Goal: Task Accomplishment & Management: Complete application form

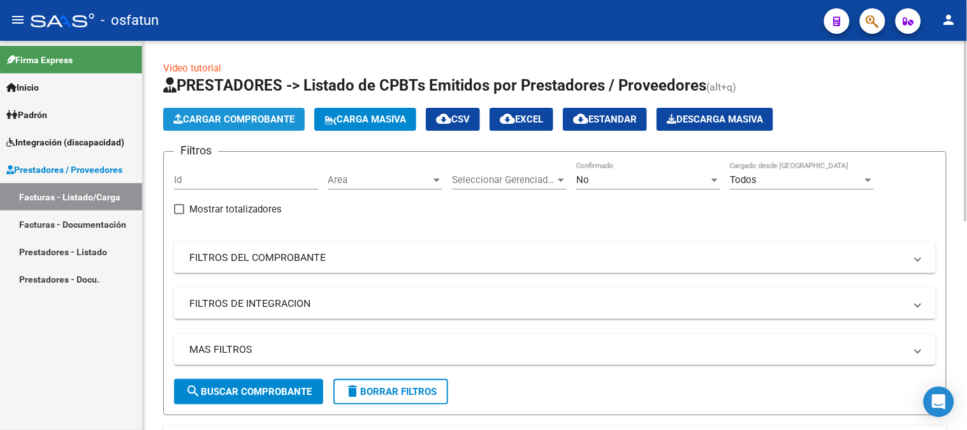
click at [273, 122] on span "Cargar Comprobante" at bounding box center [233, 118] width 121 height 11
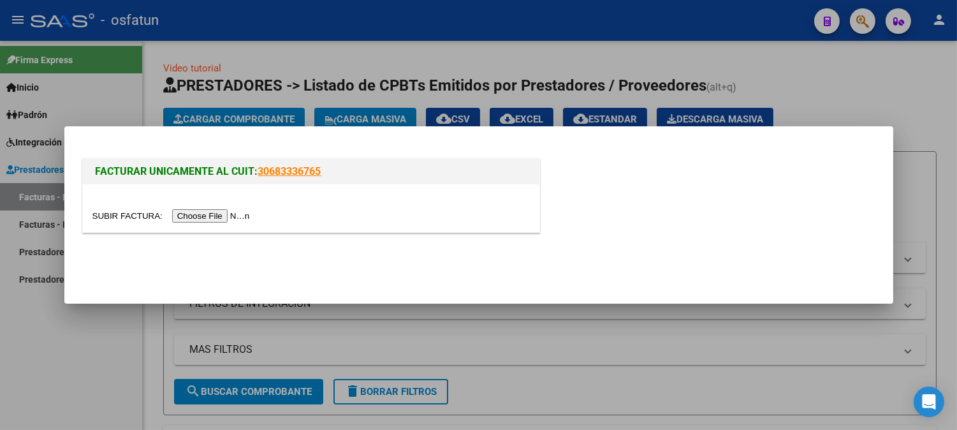
click at [247, 224] on div at bounding box center [311, 208] width 457 height 48
click at [249, 219] on input "file" at bounding box center [172, 215] width 161 height 13
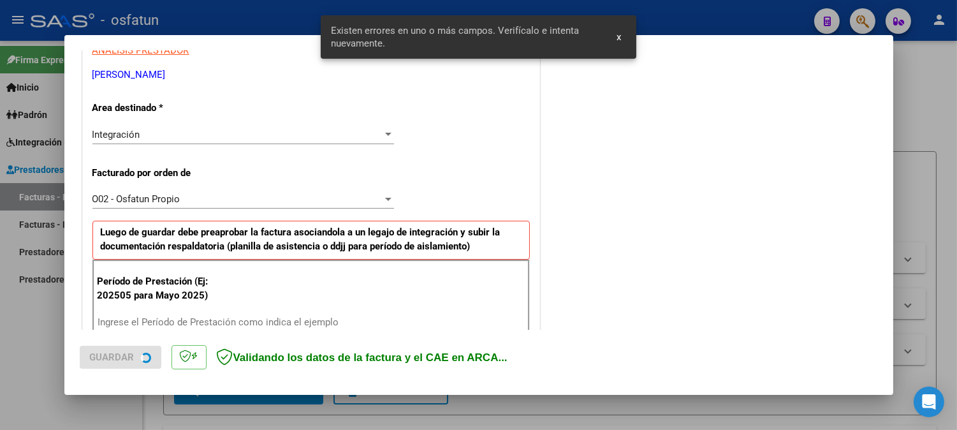
scroll to position [345, 0]
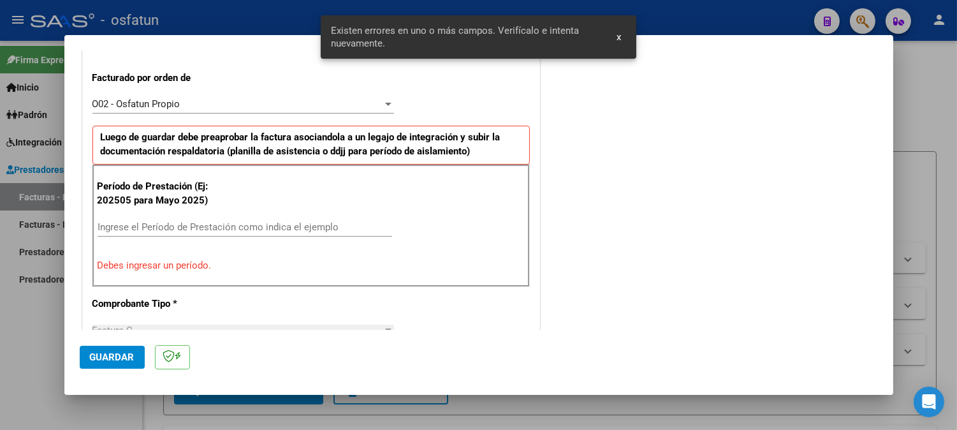
click at [231, 232] on input "Ingrese el Período de Prestación como indica el ejemplo" at bounding box center [245, 226] width 295 height 11
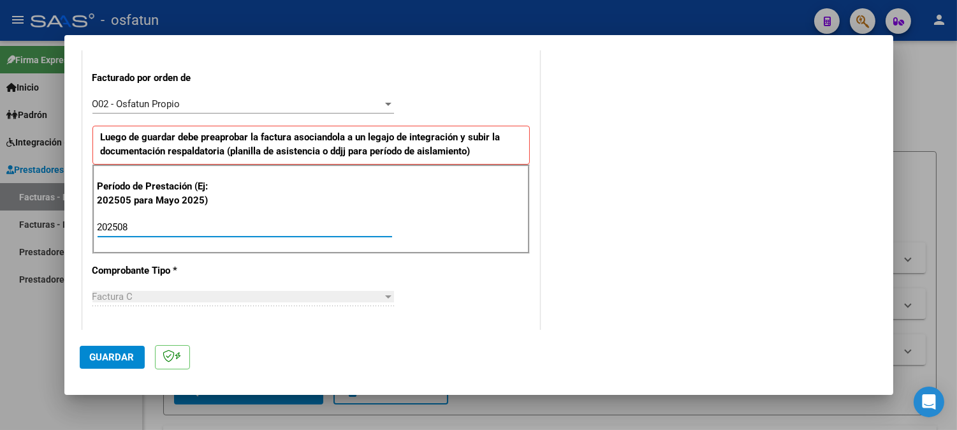
type input "202508"
click at [138, 359] on button "Guardar" at bounding box center [112, 357] width 65 height 23
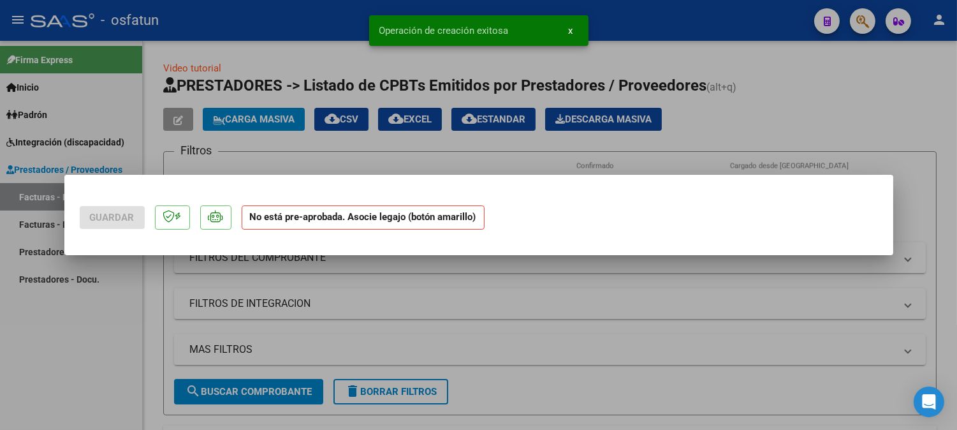
scroll to position [0, 0]
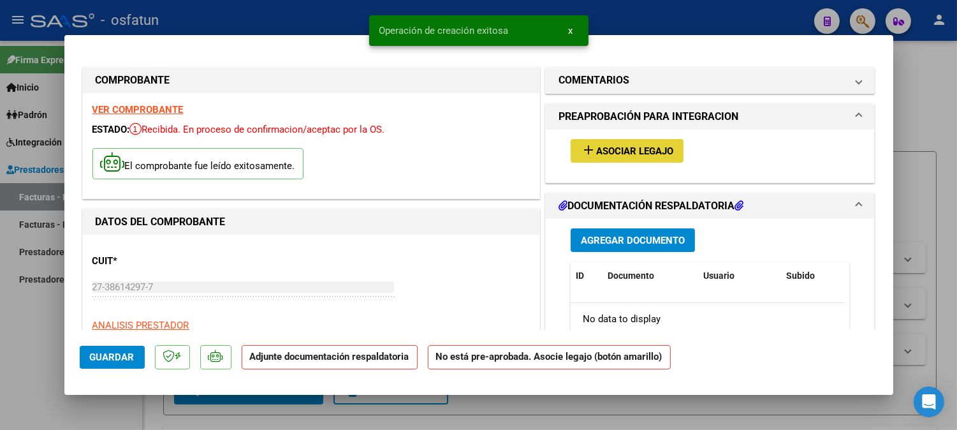
click at [609, 157] on button "add Asociar Legajo" at bounding box center [627, 151] width 113 height 24
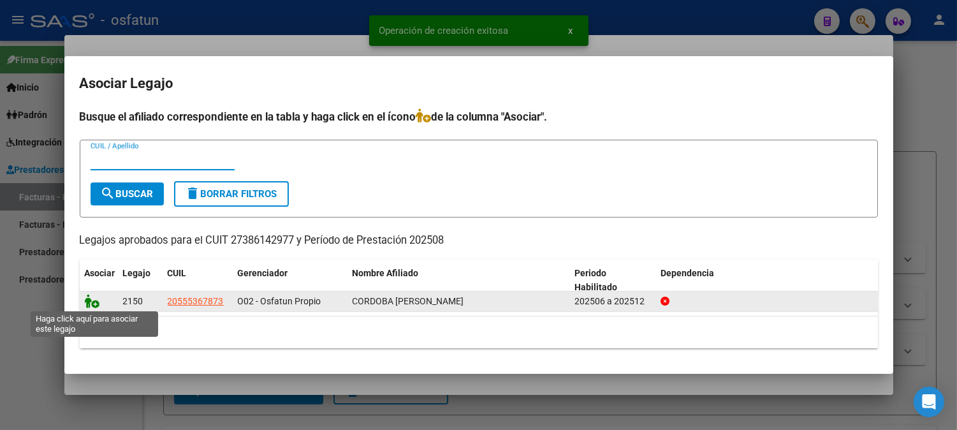
click at [87, 296] on icon at bounding box center [92, 301] width 15 height 14
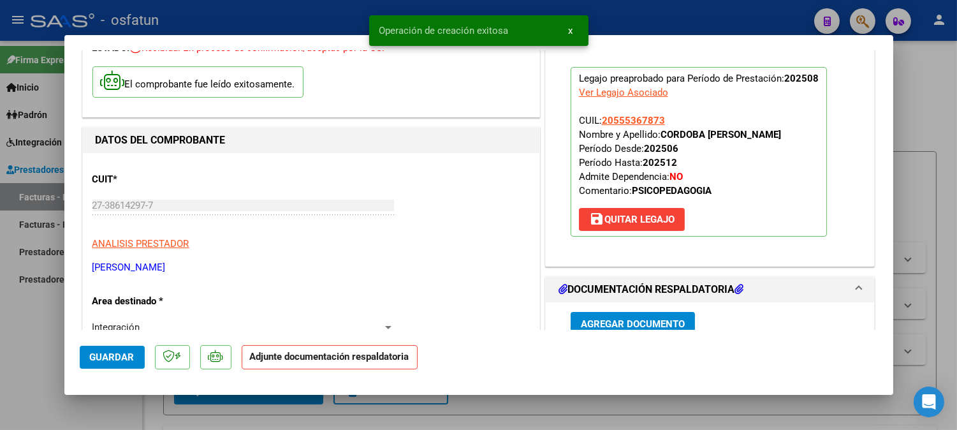
scroll to position [212, 0]
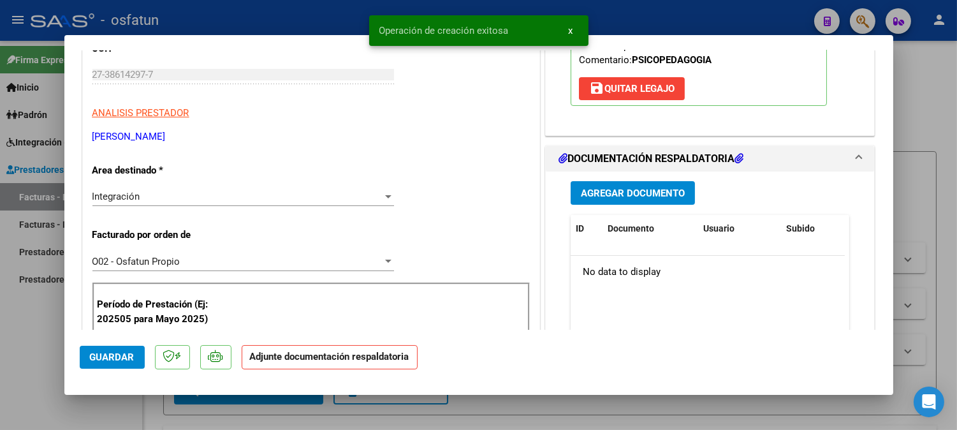
click at [673, 196] on span "Agregar Documento" at bounding box center [633, 192] width 104 height 11
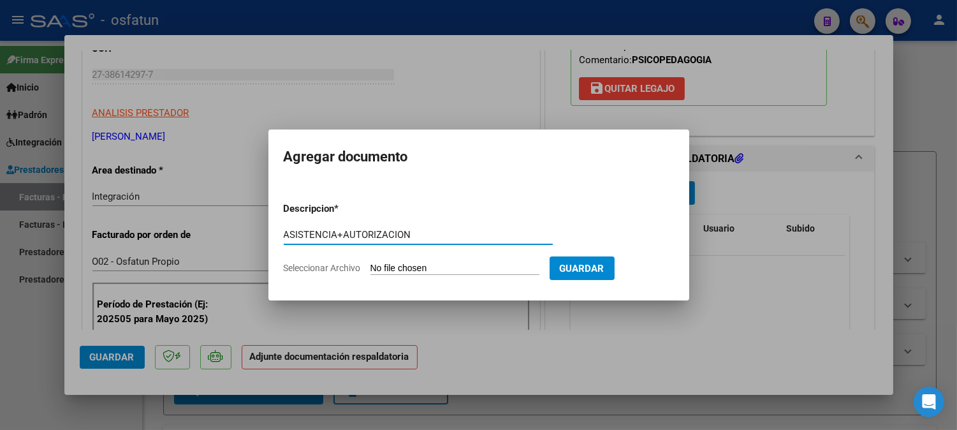
type input "ASISTENCIA+AUTORIZACION"
click at [488, 272] on input "Seleccionar Archivo" at bounding box center [454, 269] width 169 height 12
type input "C:\fakepath\ASIST+AUT PSICOPEDA.pdf"
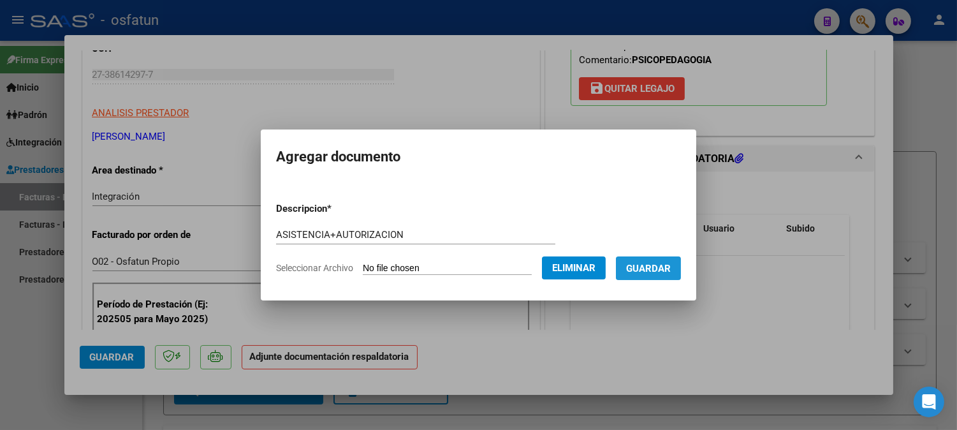
click at [654, 269] on span "Guardar" at bounding box center [648, 268] width 45 height 11
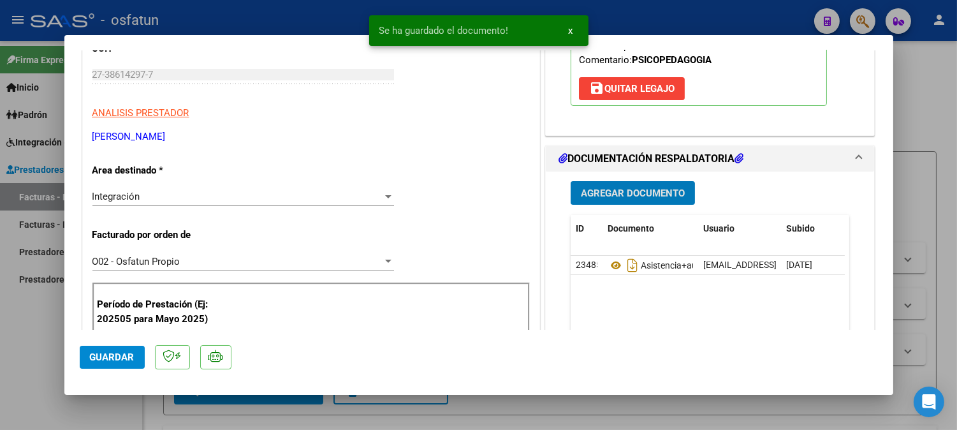
click at [121, 358] on span "Guardar" at bounding box center [112, 356] width 45 height 11
click at [909, 94] on div at bounding box center [478, 215] width 957 height 430
type input "$ 0,00"
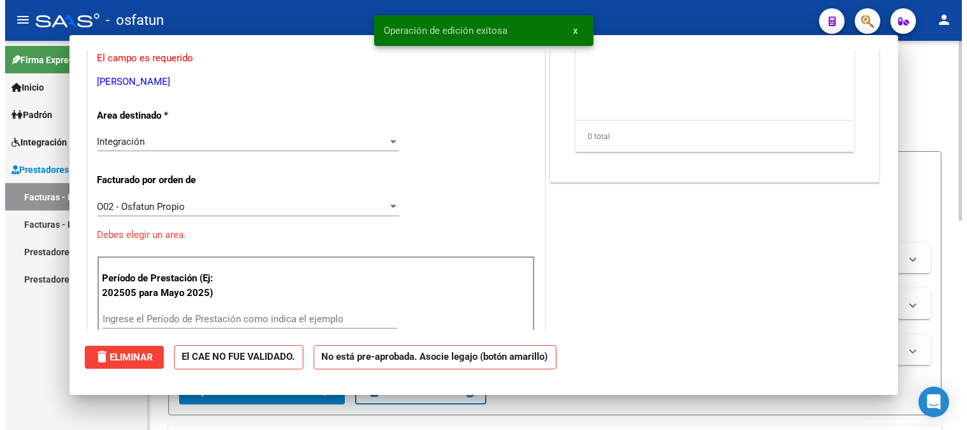
scroll to position [173, 0]
